Goal: Find specific page/section: Find specific page/section

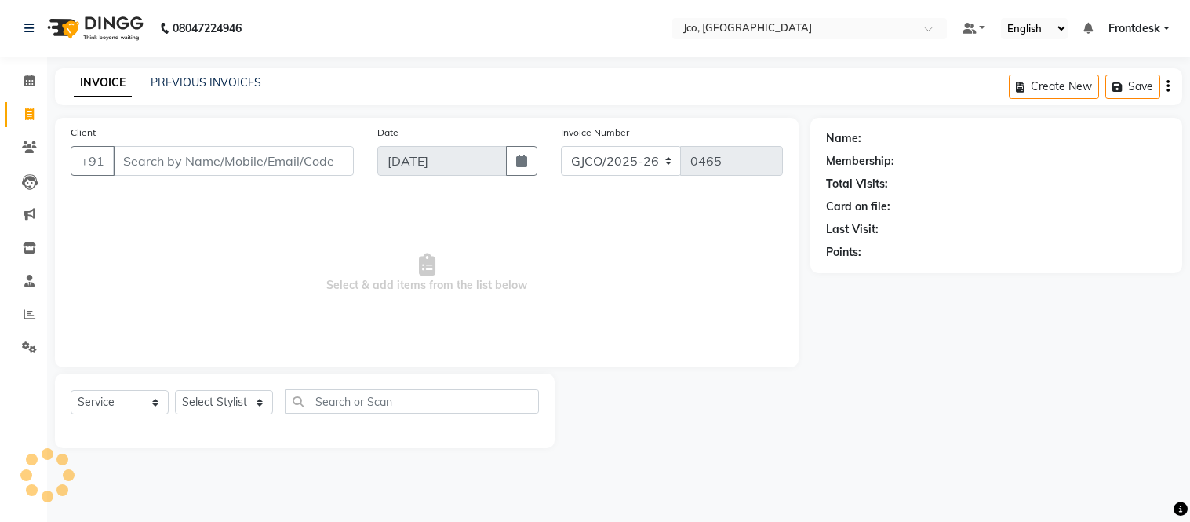
select select "service"
click at [31, 151] on icon at bounding box center [29, 147] width 15 height 12
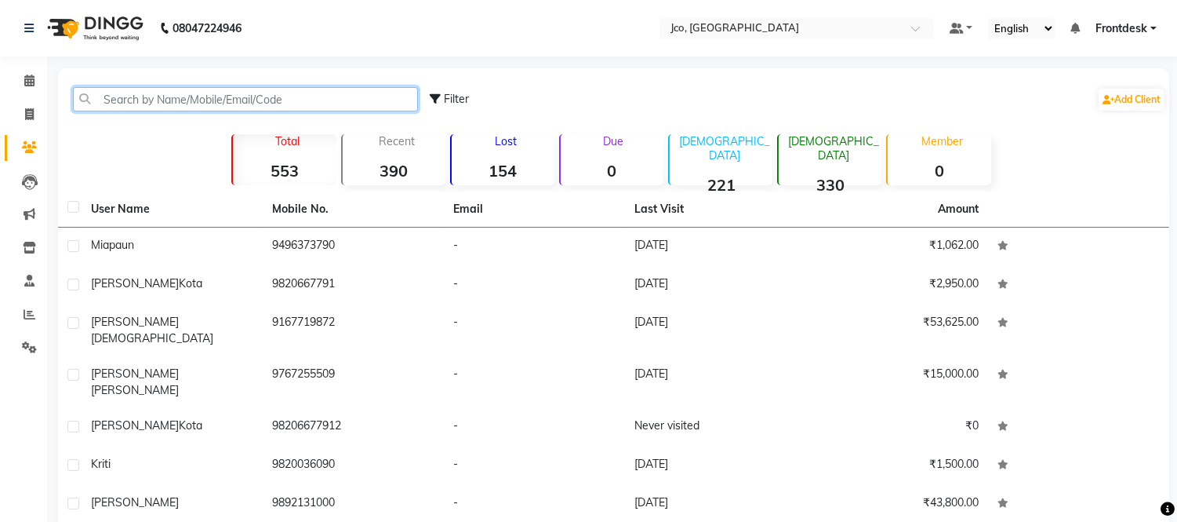
click at [222, 105] on input "text" at bounding box center [245, 99] width 345 height 24
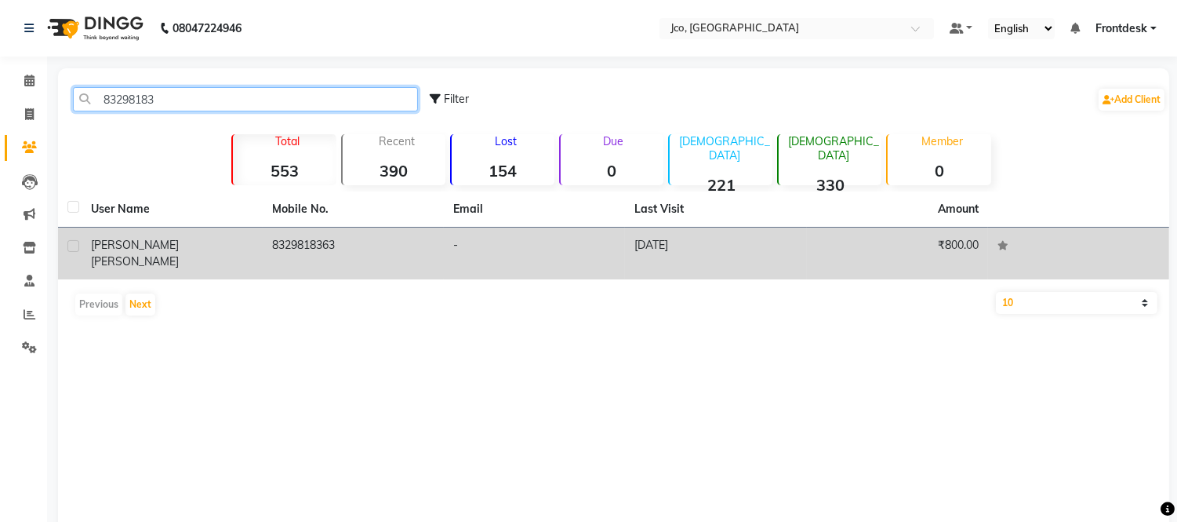
type input "83298183"
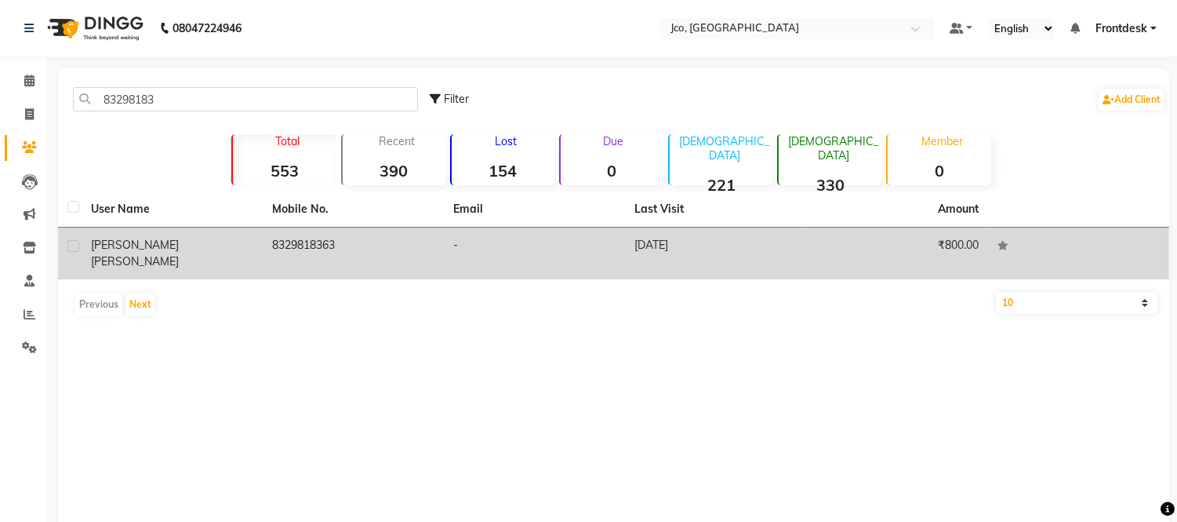
click at [309, 240] on td "8329818363" at bounding box center [353, 253] width 181 height 52
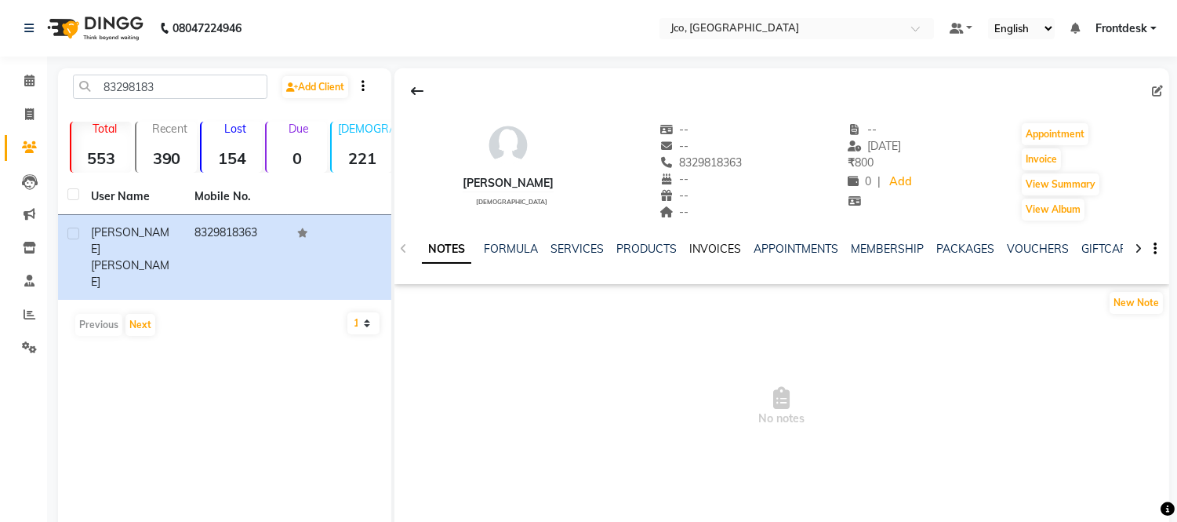
click at [723, 253] on link "INVOICES" at bounding box center [715, 249] width 52 height 14
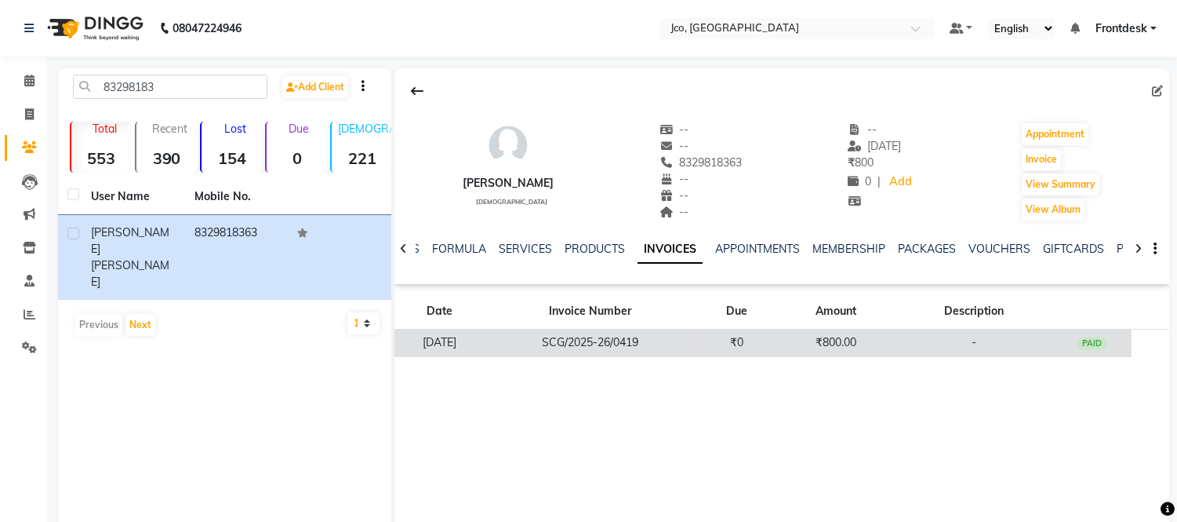
click at [853, 347] on td "₹800.00" at bounding box center [836, 342] width 119 height 27
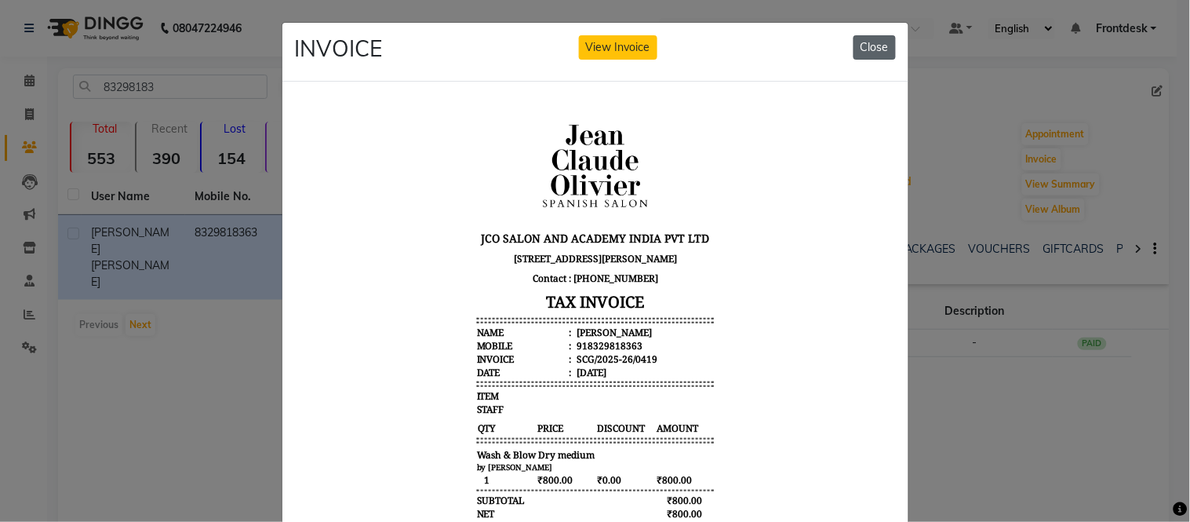
click at [872, 45] on button "Close" at bounding box center [874, 47] width 42 height 24
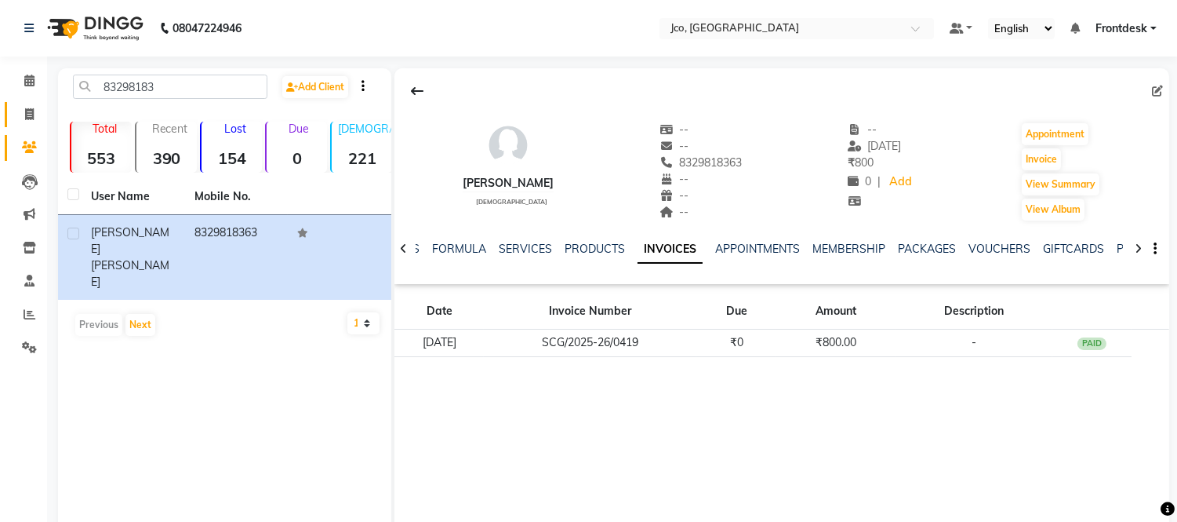
click at [29, 113] on icon at bounding box center [29, 114] width 9 height 12
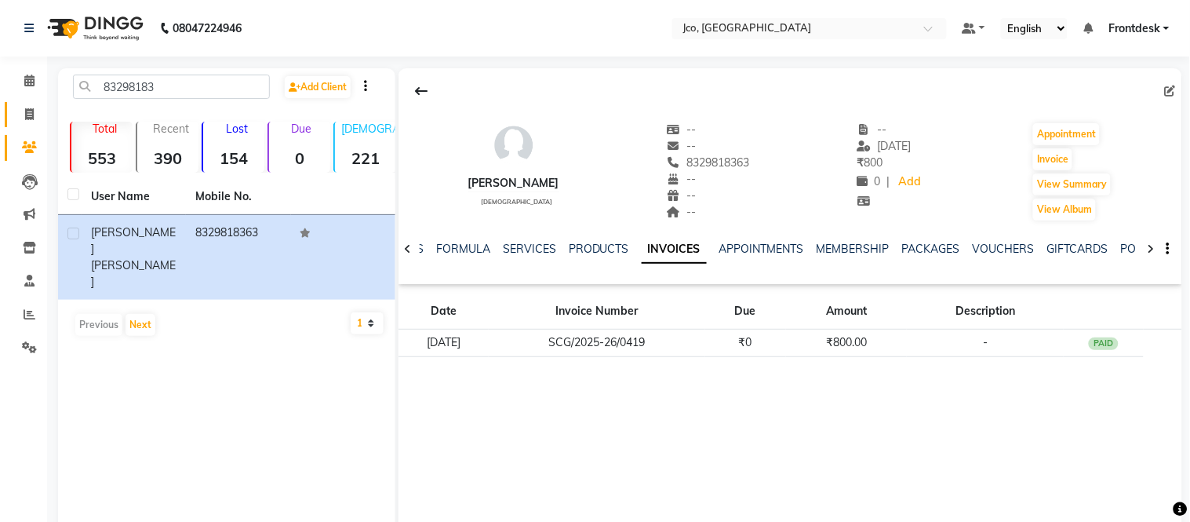
select select "service"
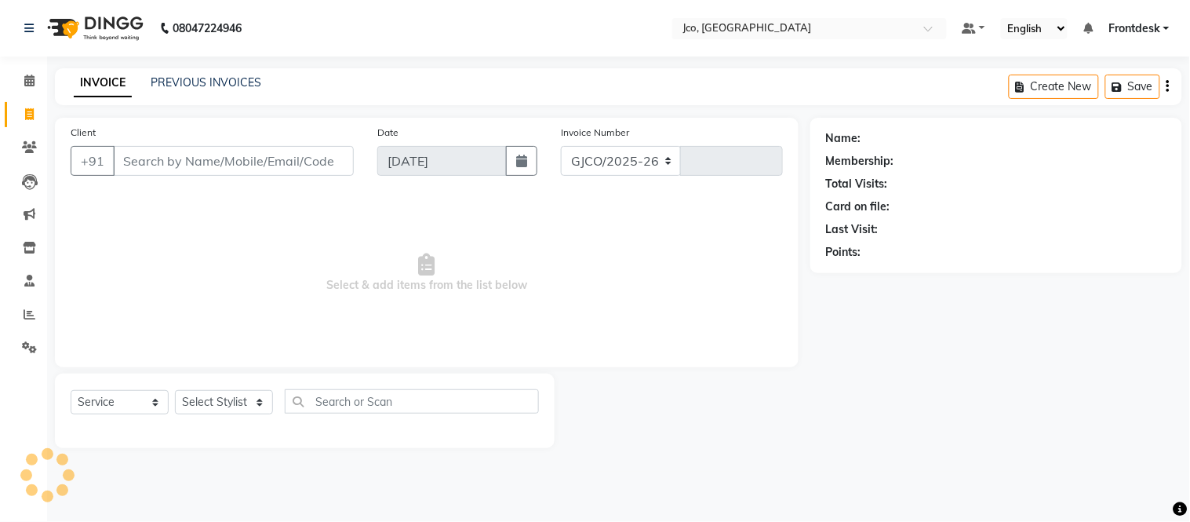
select select "8000"
type input "0465"
click at [28, 144] on icon at bounding box center [29, 147] width 15 height 12
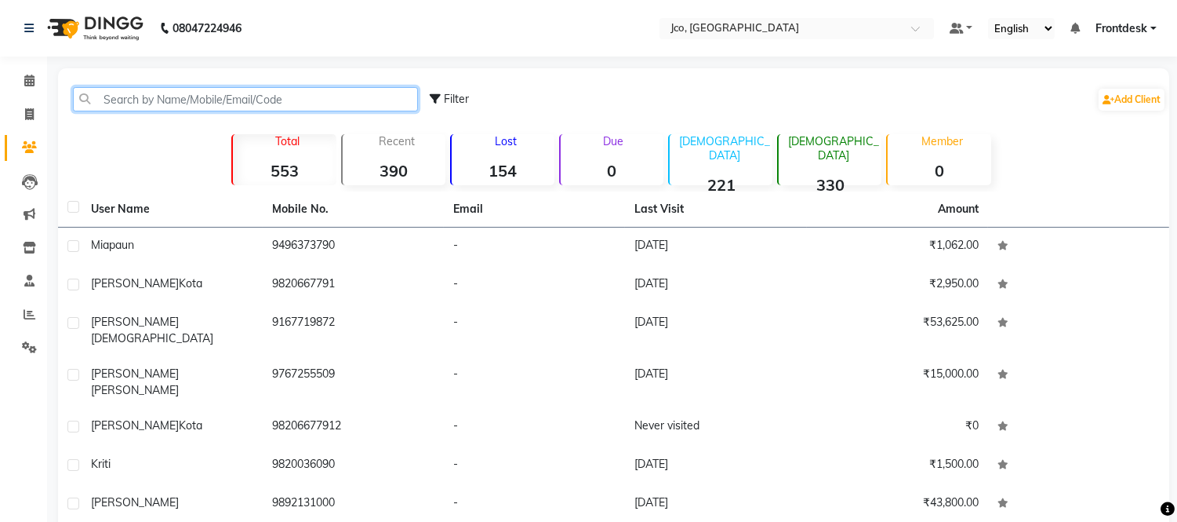
click at [207, 99] on input "text" at bounding box center [245, 99] width 345 height 24
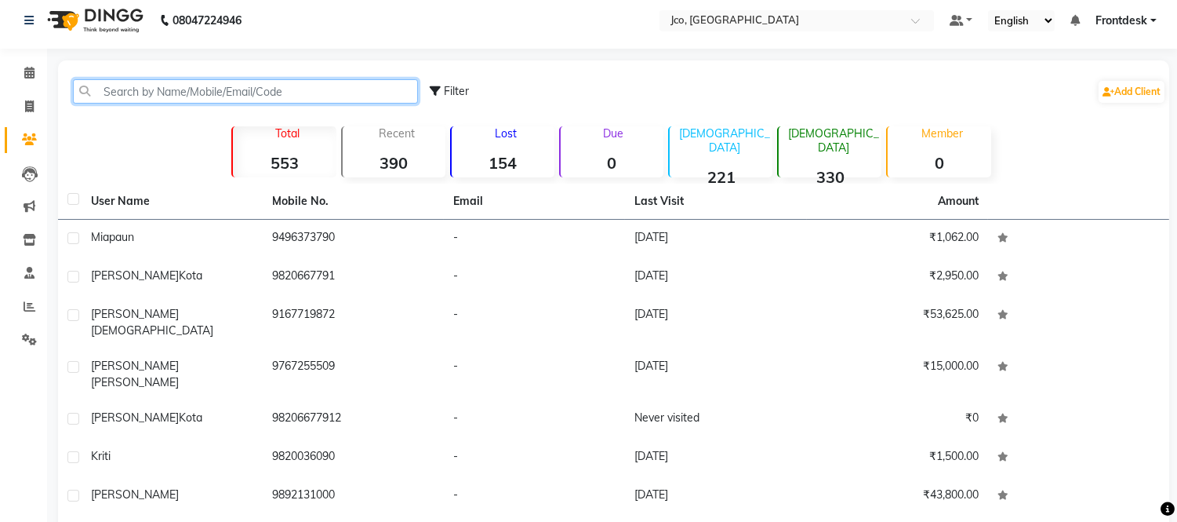
scroll to position [1, 0]
